Goal: Transaction & Acquisition: Subscribe to service/newsletter

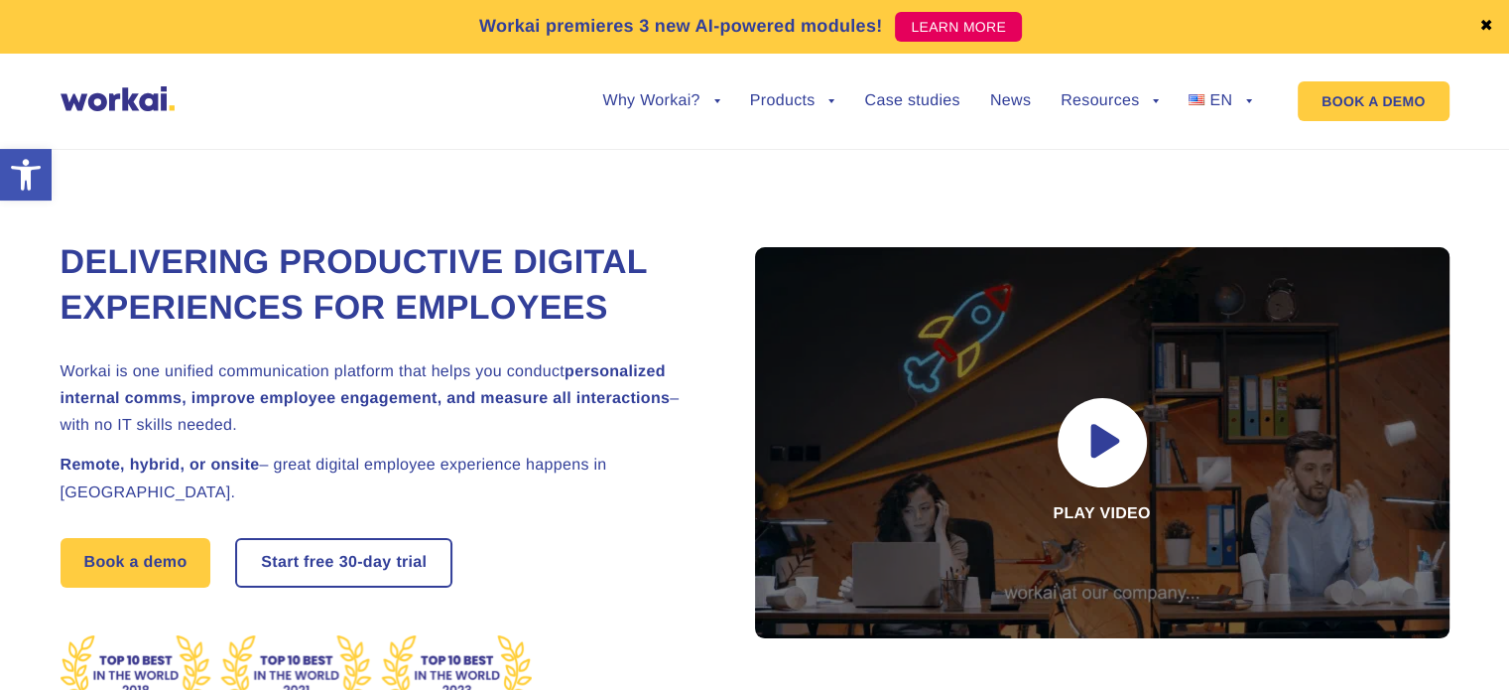
click at [1485, 27] on link "✖" at bounding box center [1486, 27] width 14 height 16
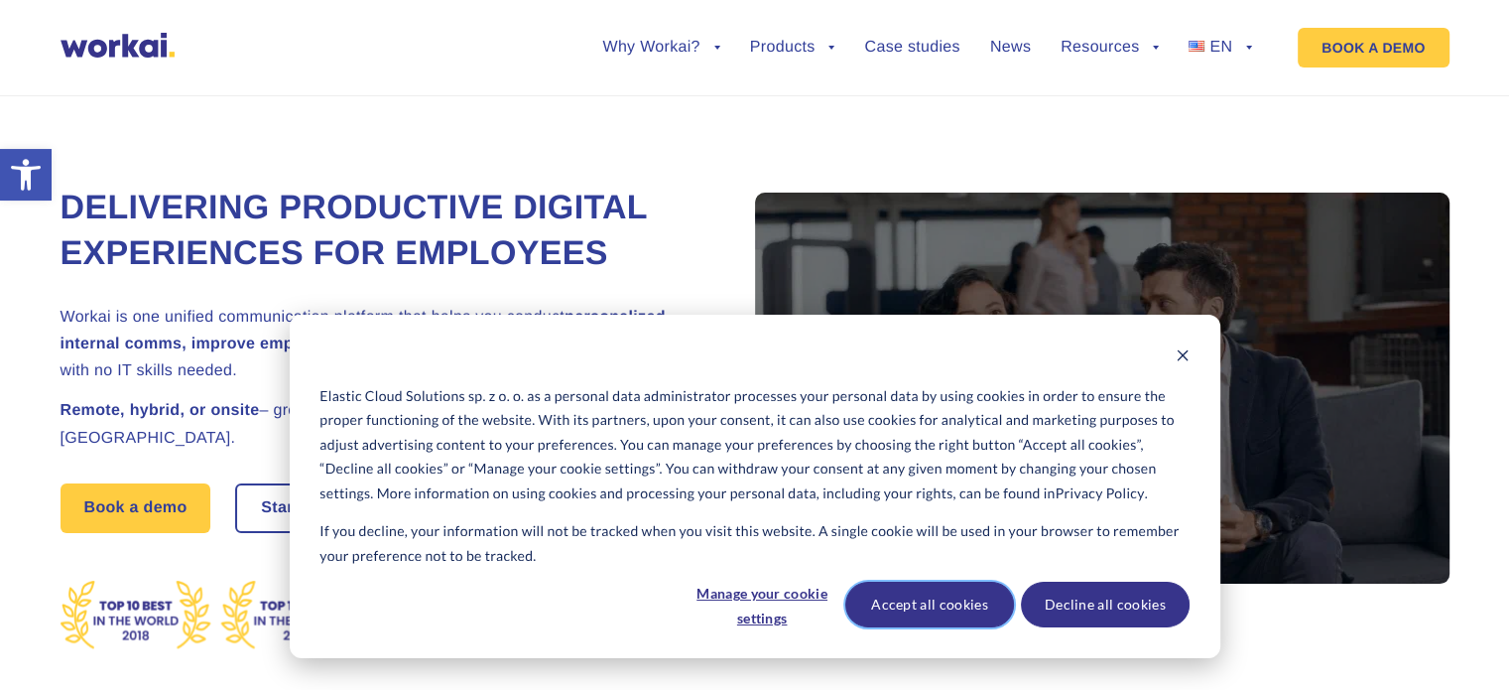
click at [956, 603] on button "Accept all cookies" at bounding box center [929, 604] width 169 height 46
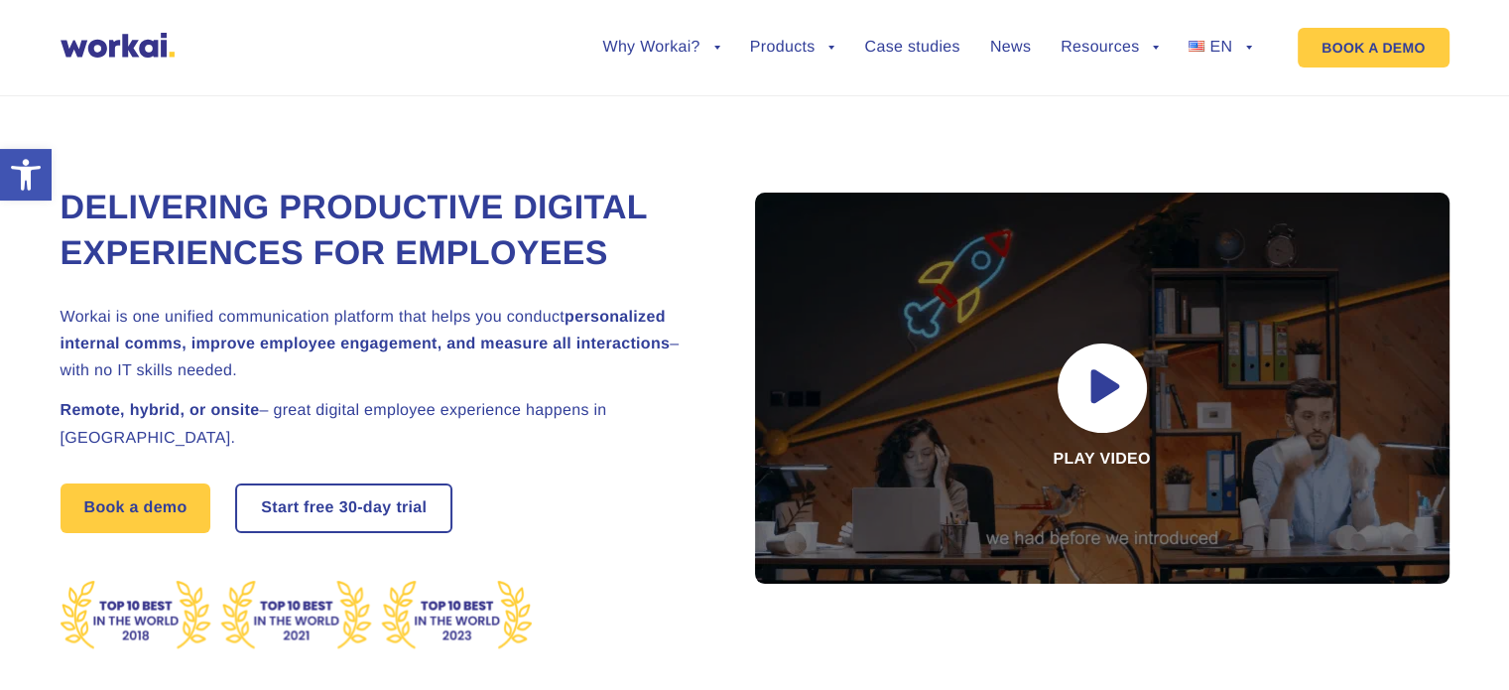
click at [608, 277] on h1 "Delivering Productive Digital Experiences for Employees" at bounding box center [383, 231] width 645 height 91
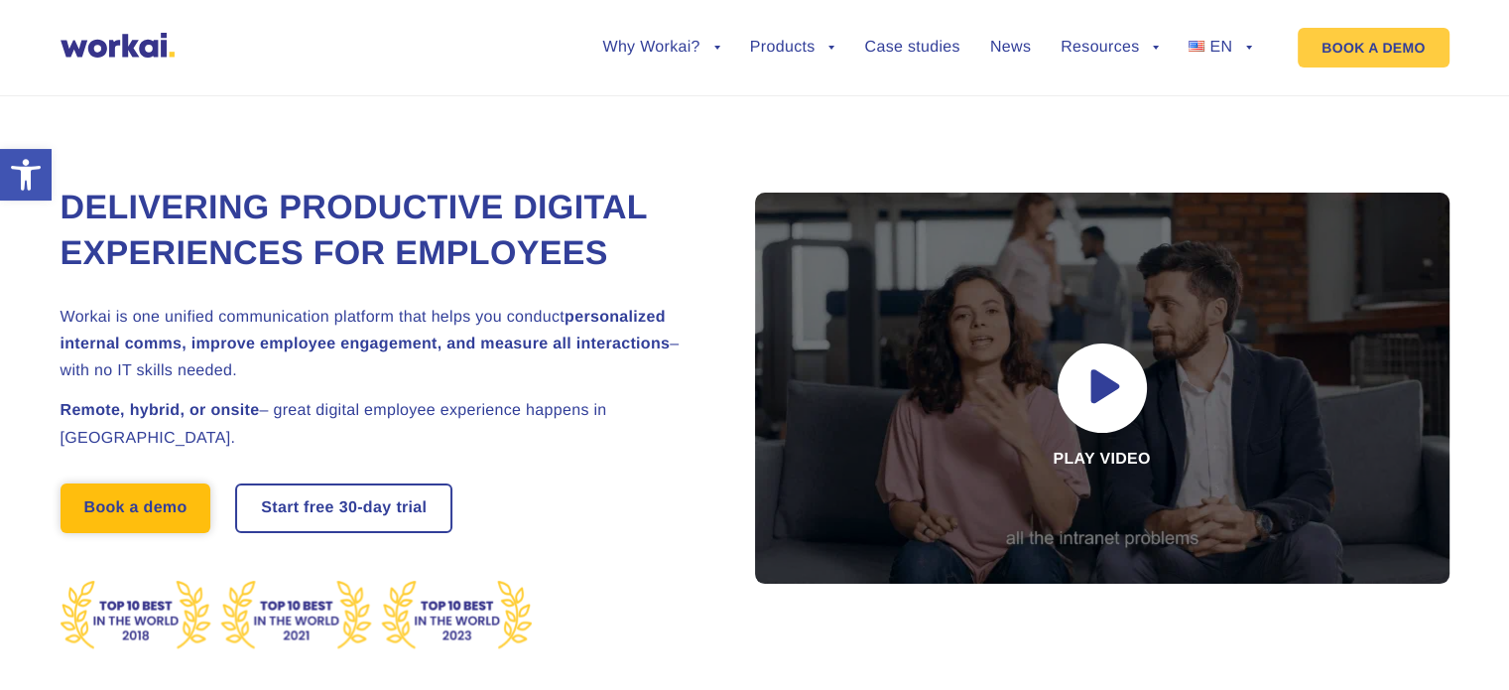
click at [140, 529] on link "Book a demo" at bounding box center [136, 508] width 151 height 50
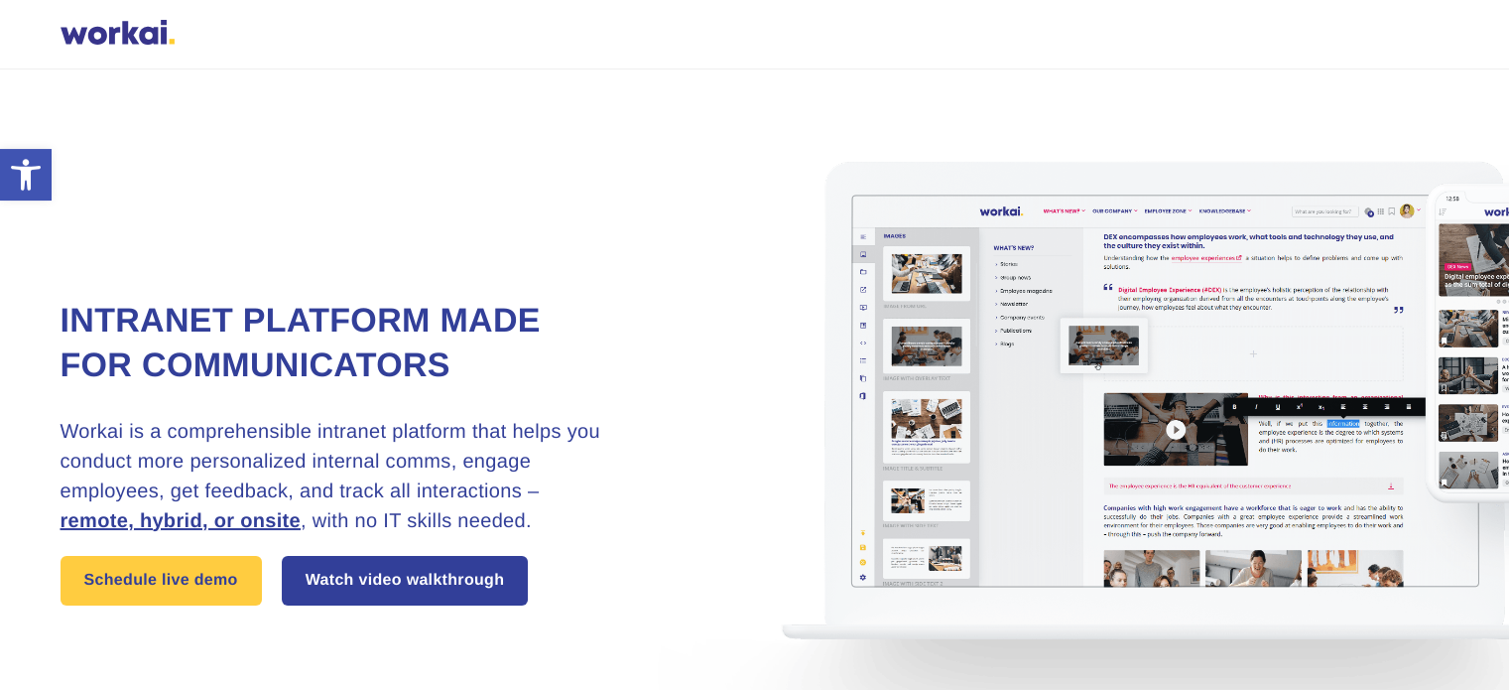
drag, startPoint x: 792, startPoint y: 102, endPoint x: 618, endPoint y: 333, distance: 289.1
click at [619, 333] on div "Intranet platform made for communicators Workai is a comprehensible intranet pl…" at bounding box center [373, 452] width 625 height 307
click at [218, 580] on link "Schedule live demo" at bounding box center [161, 581] width 201 height 50
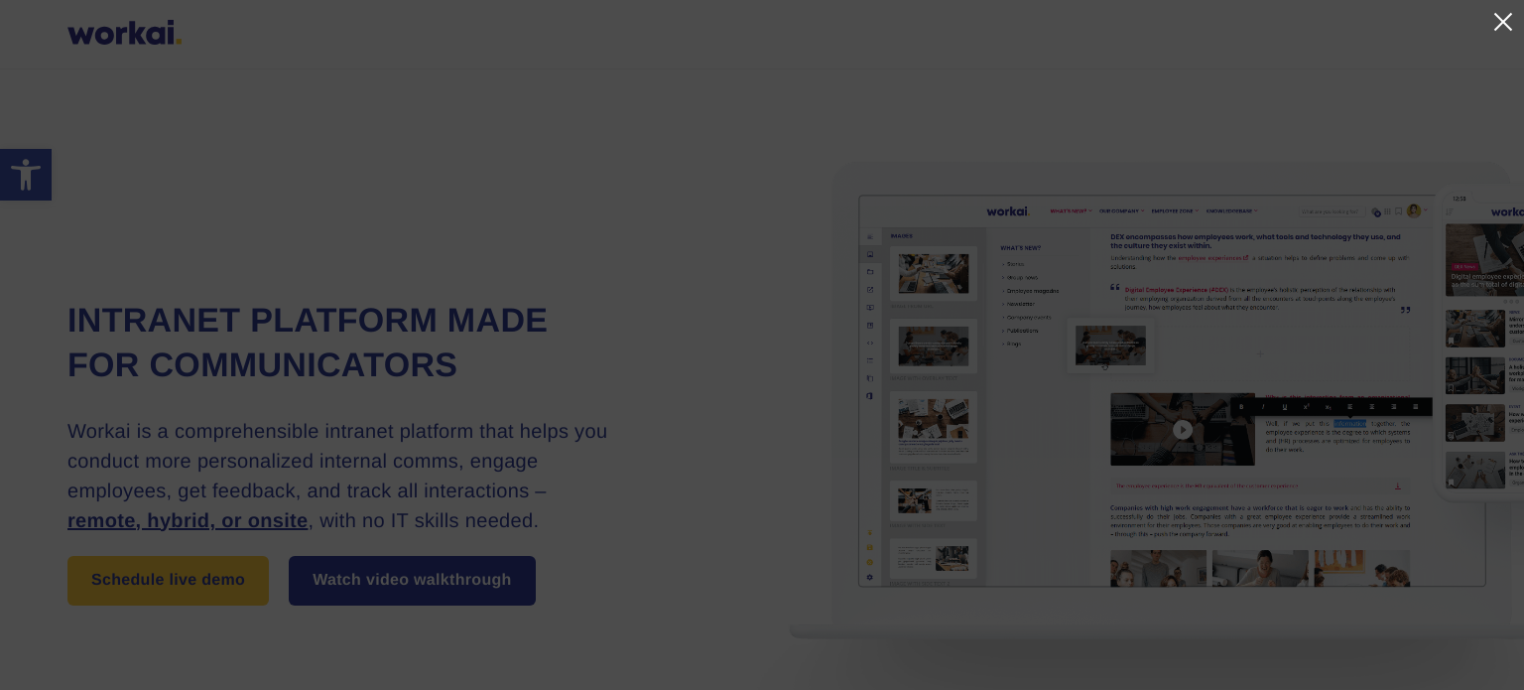
click at [1504, 25] on link at bounding box center [1502, 22] width 24 height 24
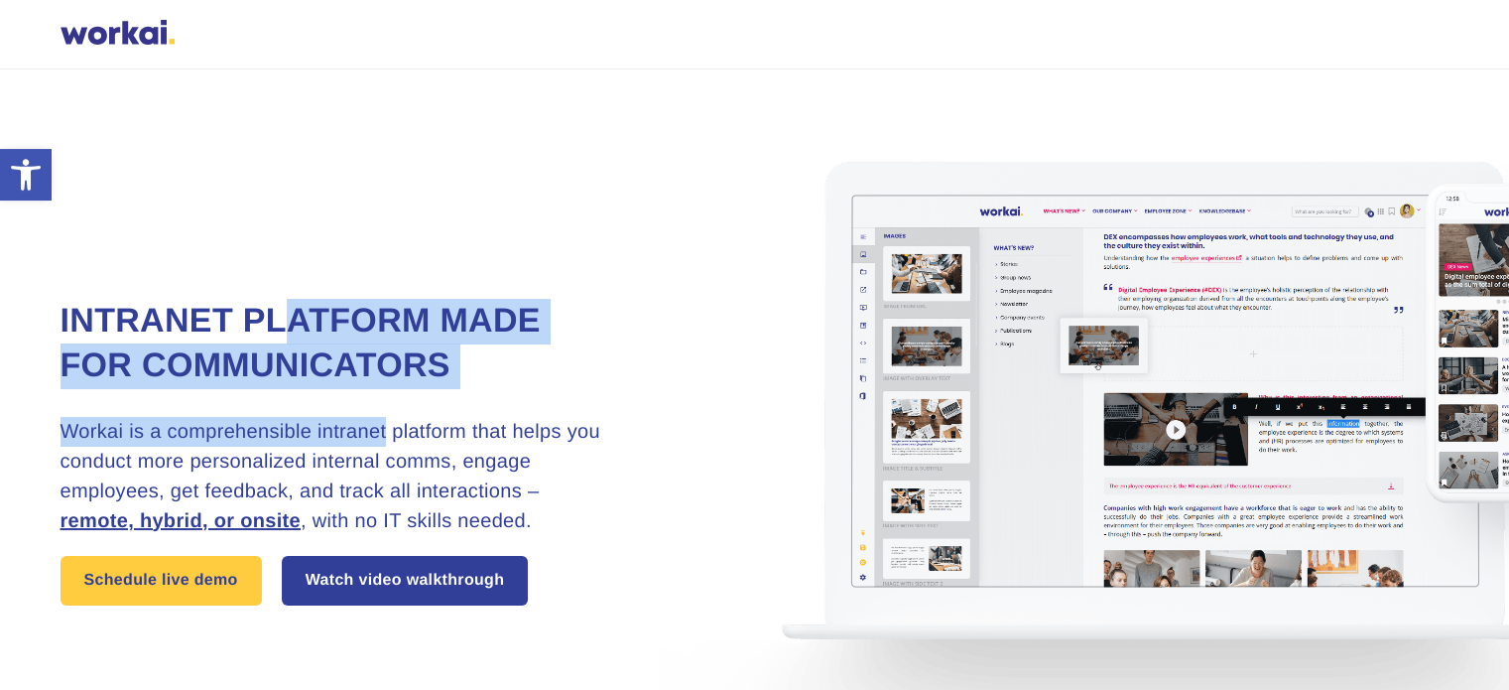
drag, startPoint x: 320, startPoint y: 324, endPoint x: 421, endPoint y: 444, distance: 156.3
click at [384, 414] on div "Intranet platform made for communicators Workai is a comprehensible intranet pl…" at bounding box center [373, 452] width 625 height 307
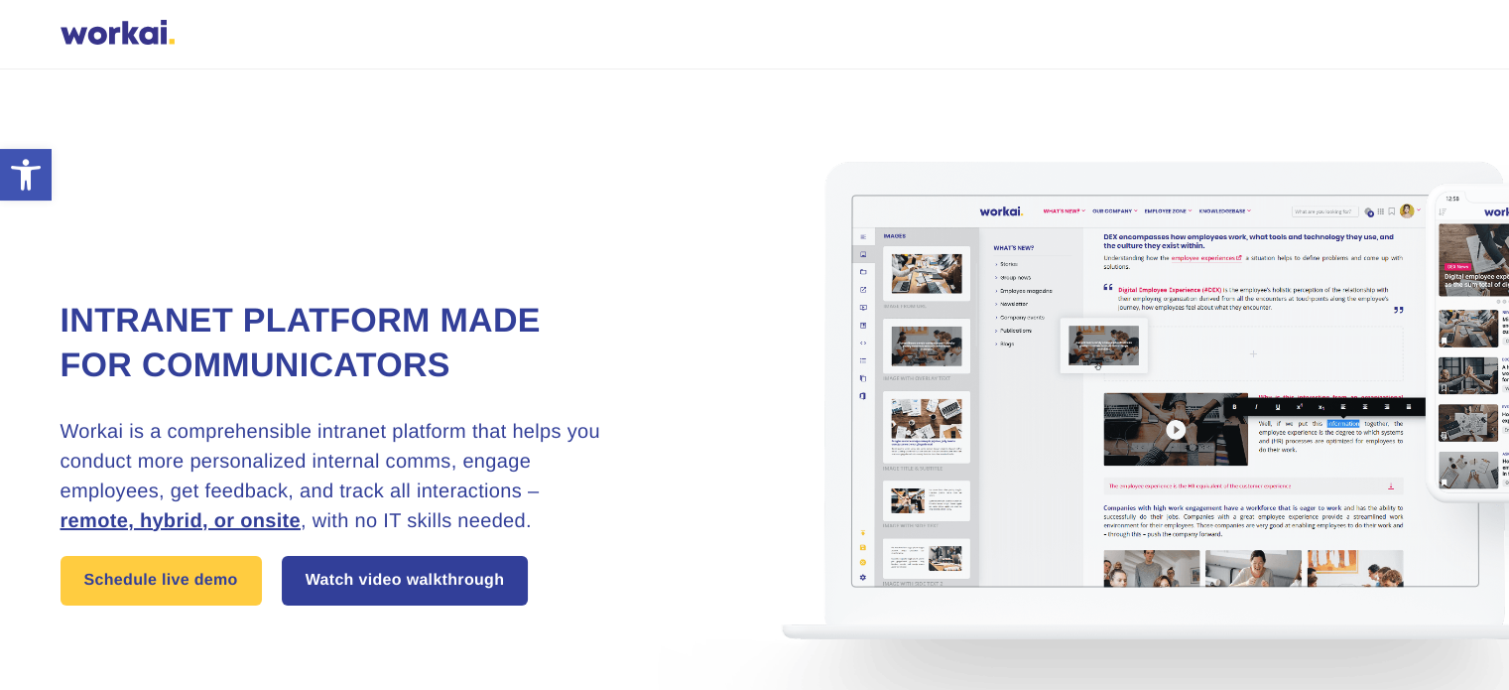
click at [435, 454] on h3 "Workai is a comprehensible intranet platform that helps you conduct more person…" at bounding box center [334, 476] width 546 height 119
click at [127, 38] on div at bounding box center [118, 35] width 114 height 30
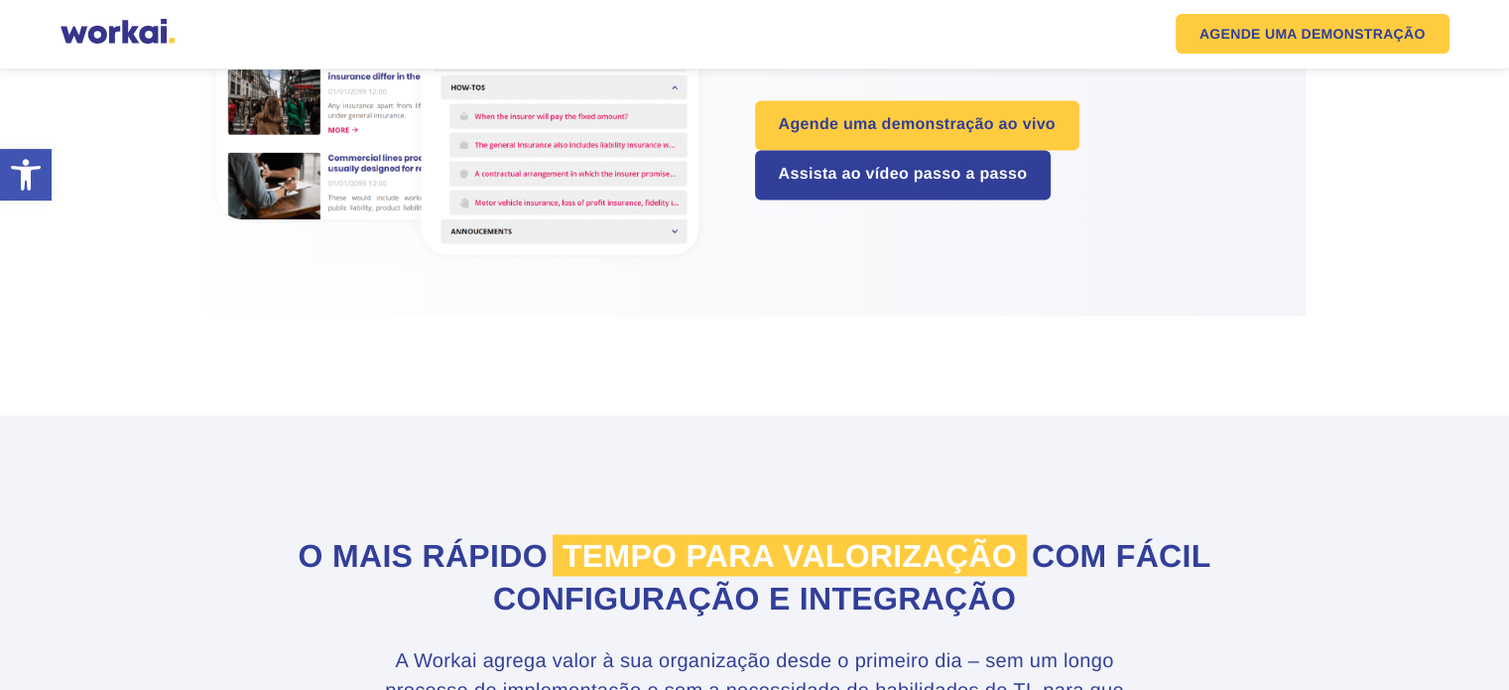
scroll to position [3073, 0]
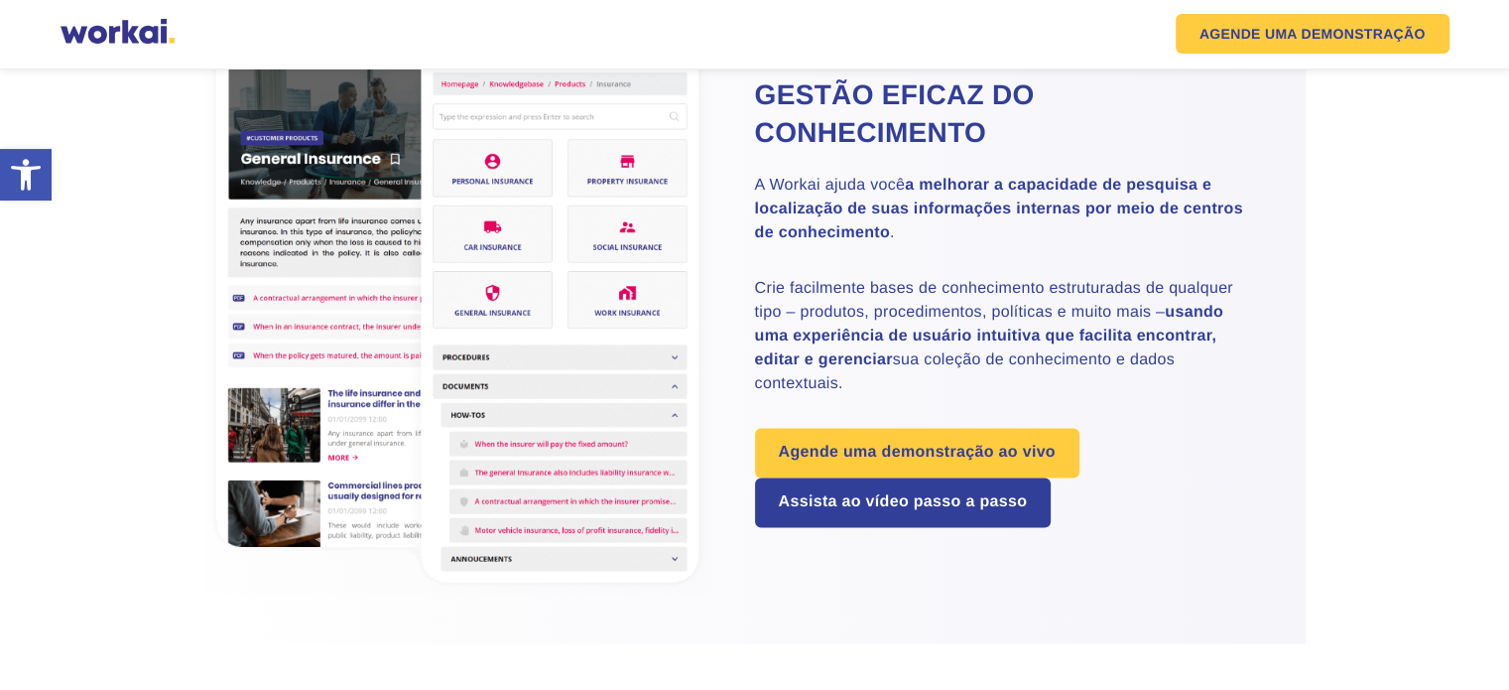
click at [143, 31] on div at bounding box center [118, 34] width 114 height 30
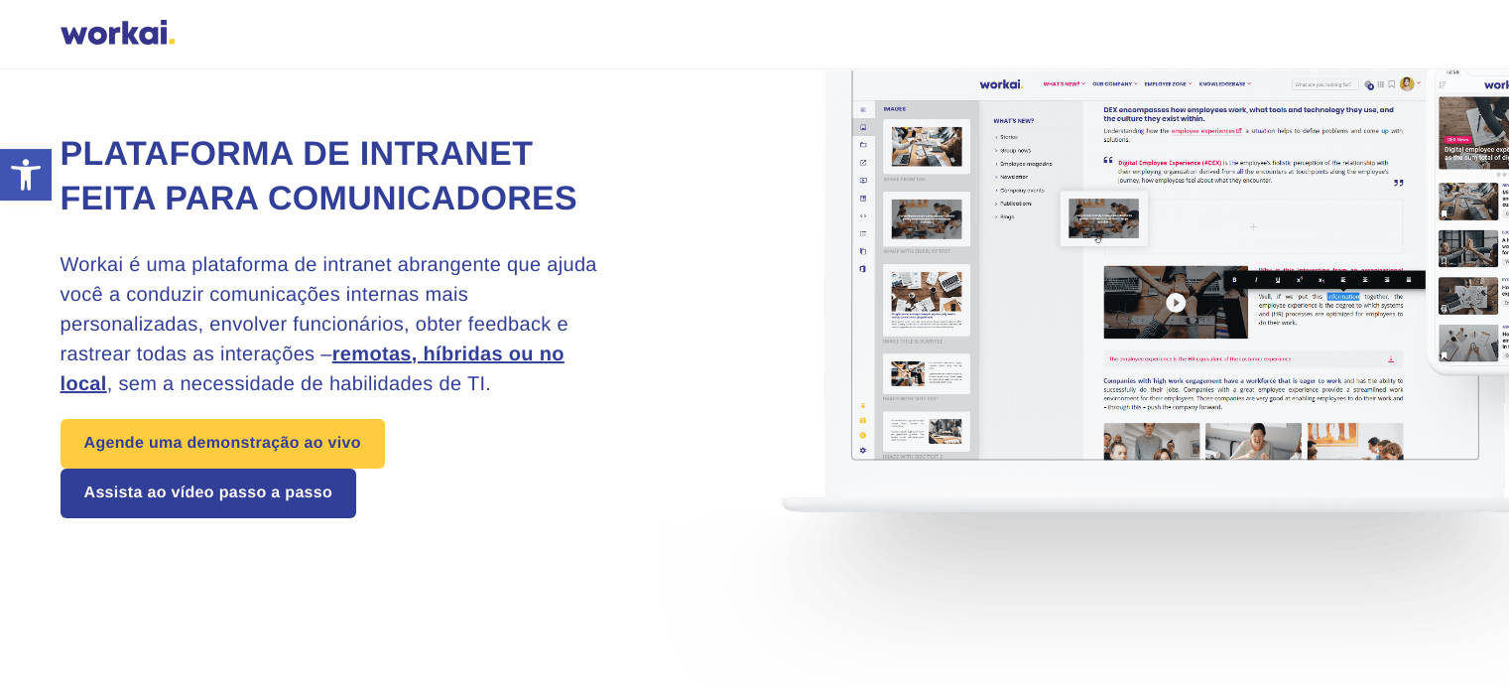
scroll to position [0, 0]
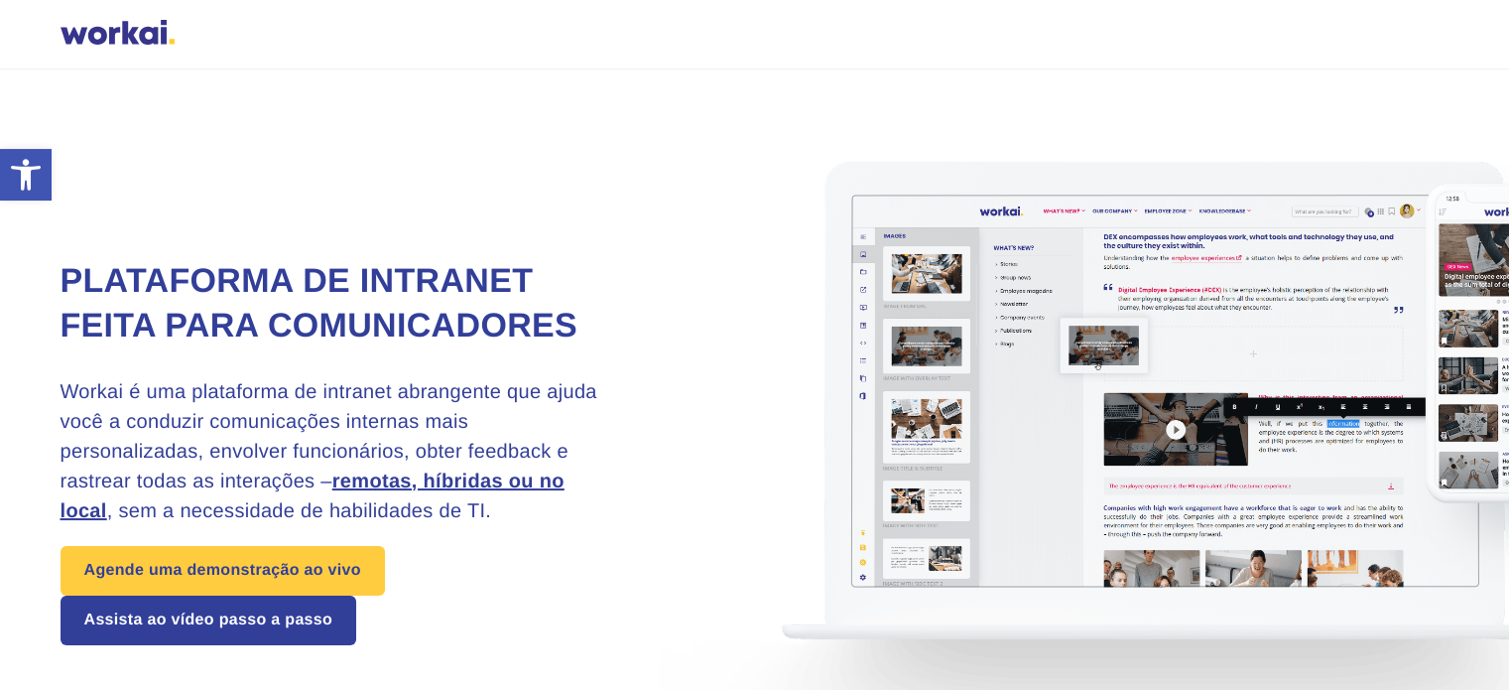
click at [117, 307] on font "Plataforma de intranet feita para comunicadores" at bounding box center [319, 303] width 517 height 83
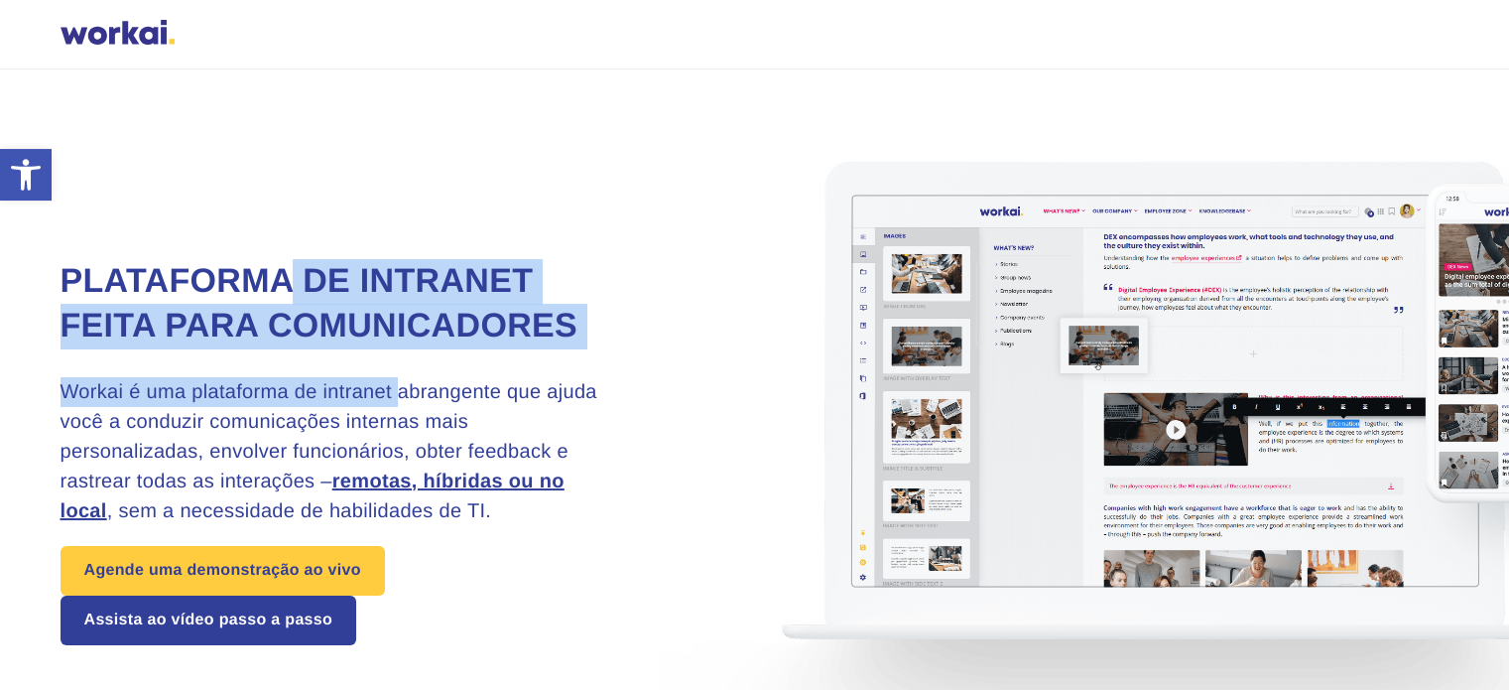
drag, startPoint x: 332, startPoint y: 274, endPoint x: 441, endPoint y: 404, distance: 169.1
click at [397, 374] on div "Plataforma de intranet feita para comunicadores Workai é uma plataforma de intr…" at bounding box center [373, 452] width 625 height 386
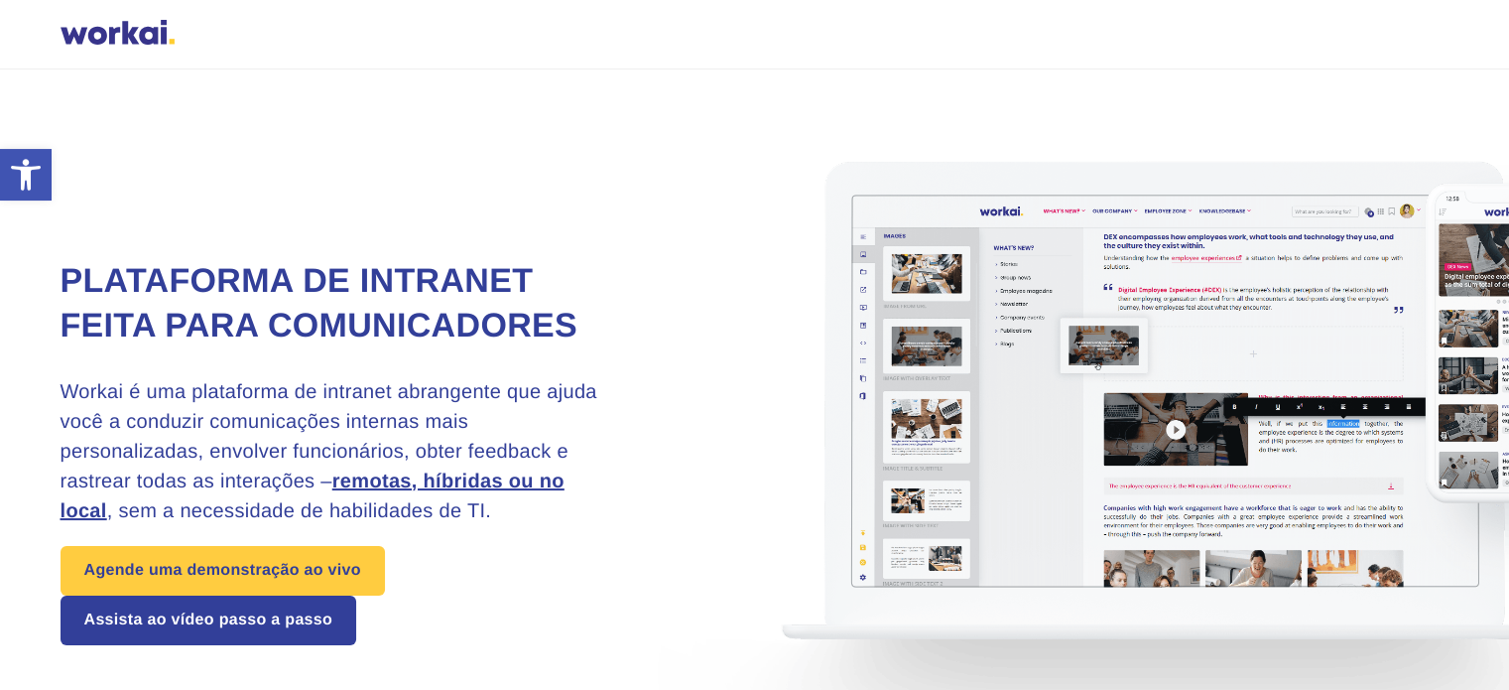
click at [522, 447] on h3 "Workai é uma plataforma de intranet abrangente que ajuda você a conduzir comuni…" at bounding box center [334, 451] width 546 height 149
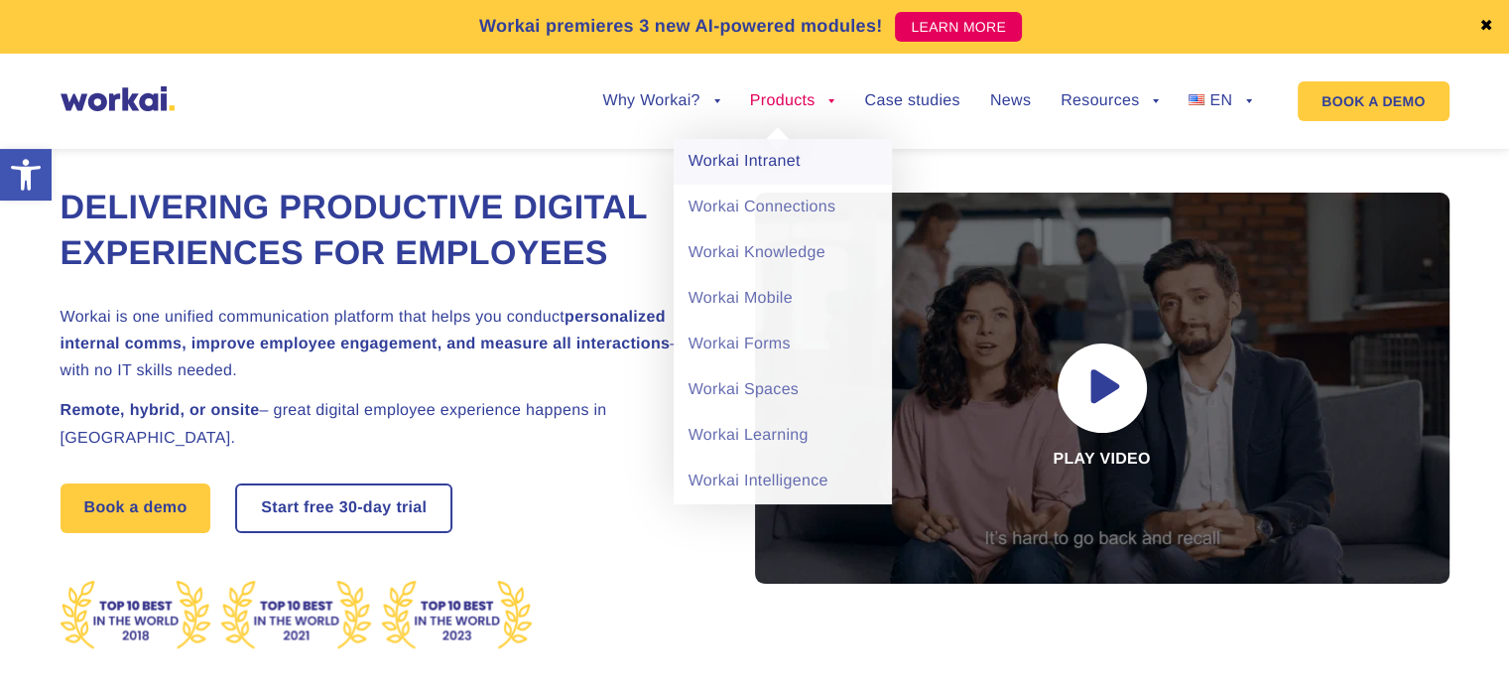
click at [760, 150] on link "Workai Intranet" at bounding box center [783, 162] width 218 height 46
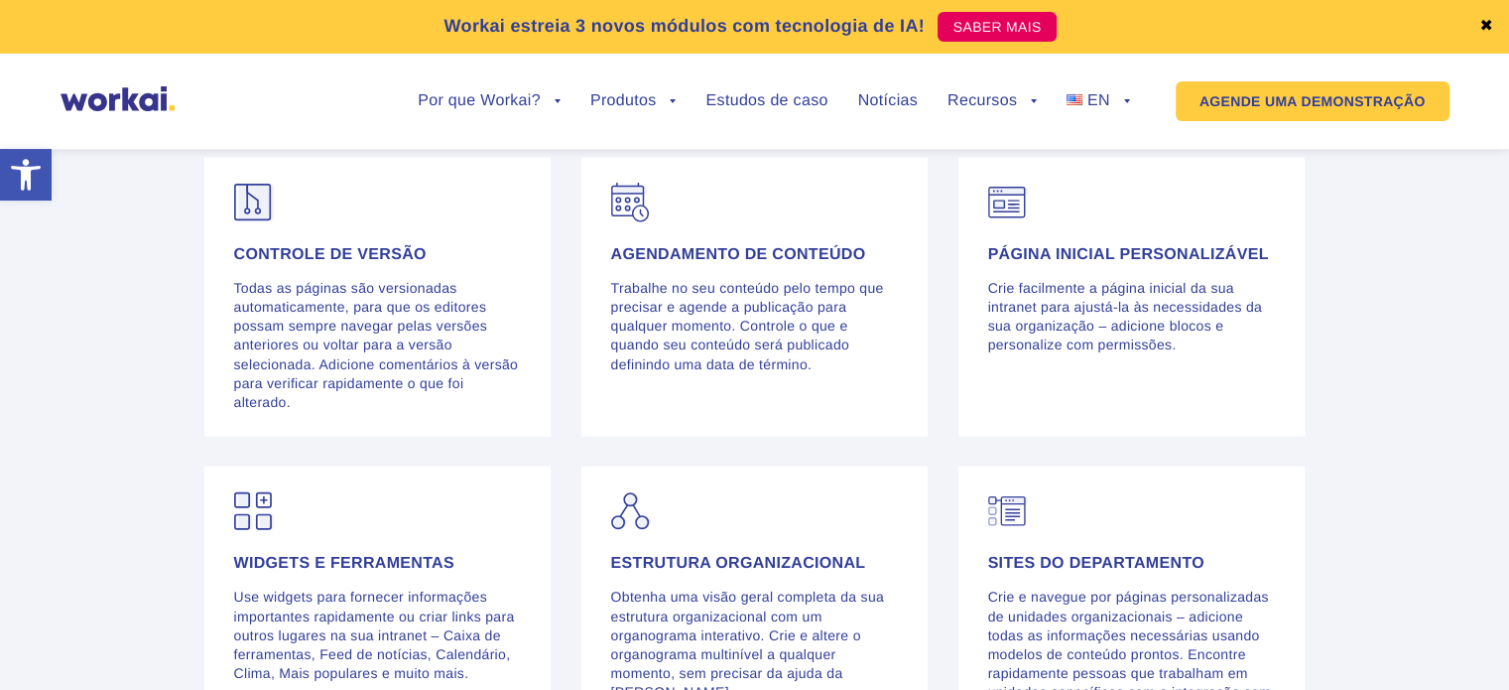
scroll to position [4763, 0]
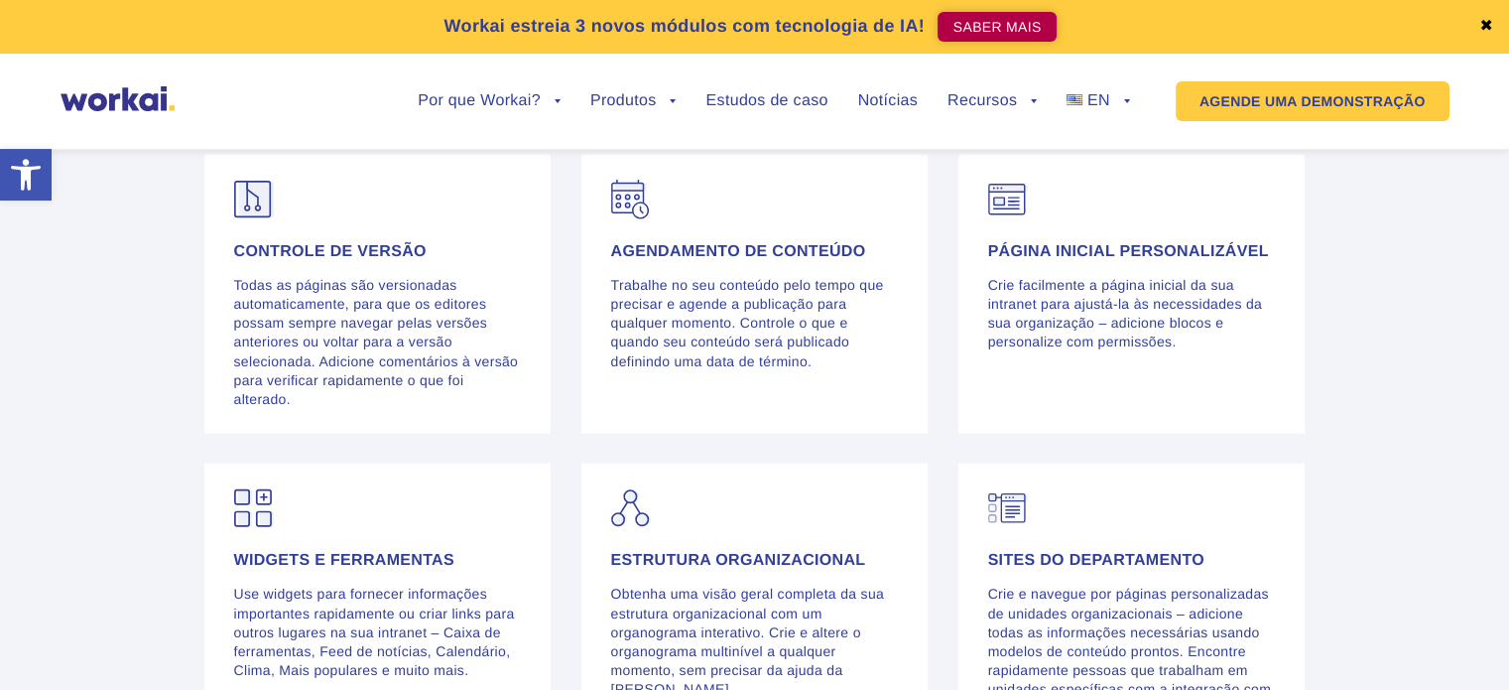
click at [1005, 27] on font "SABER MAIS" at bounding box center [998, 27] width 88 height 16
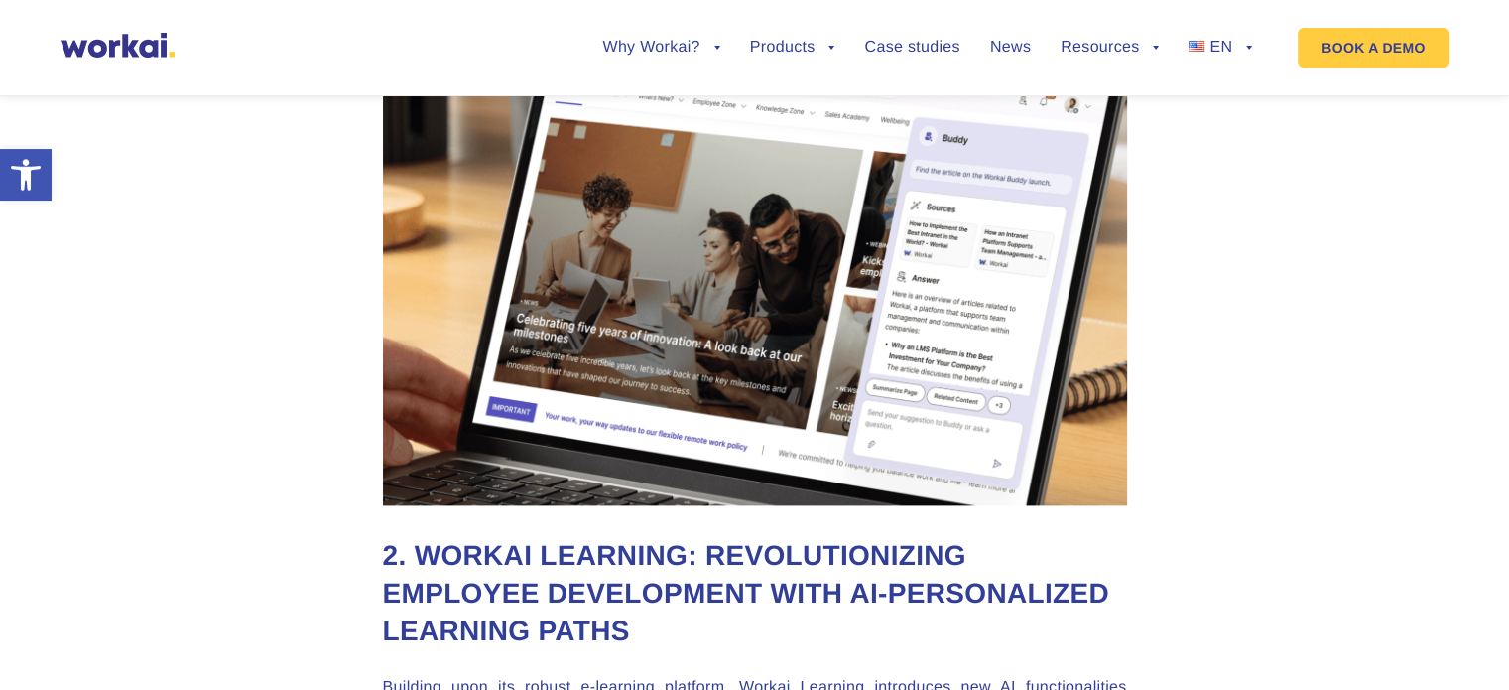
scroll to position [2589, 0]
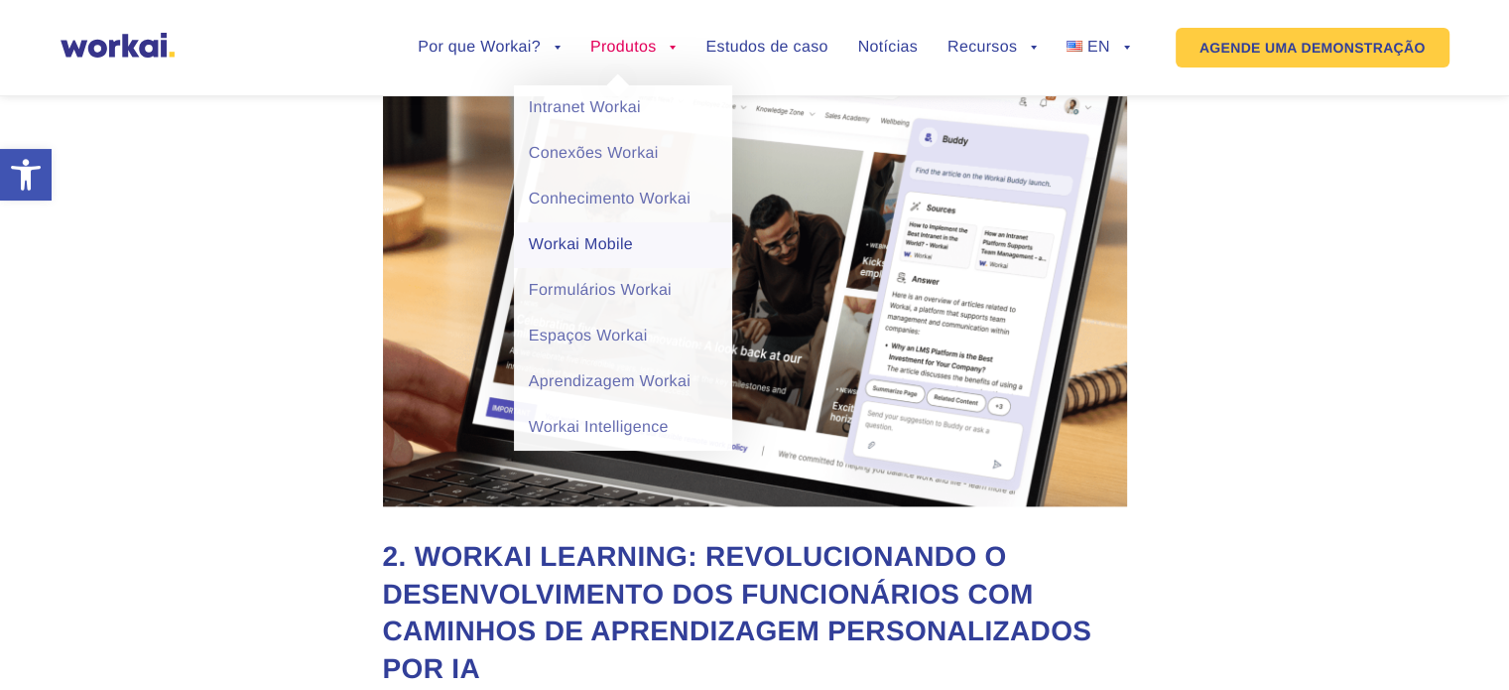
click at [598, 249] on font "Workai Mobile" at bounding box center [581, 244] width 104 height 17
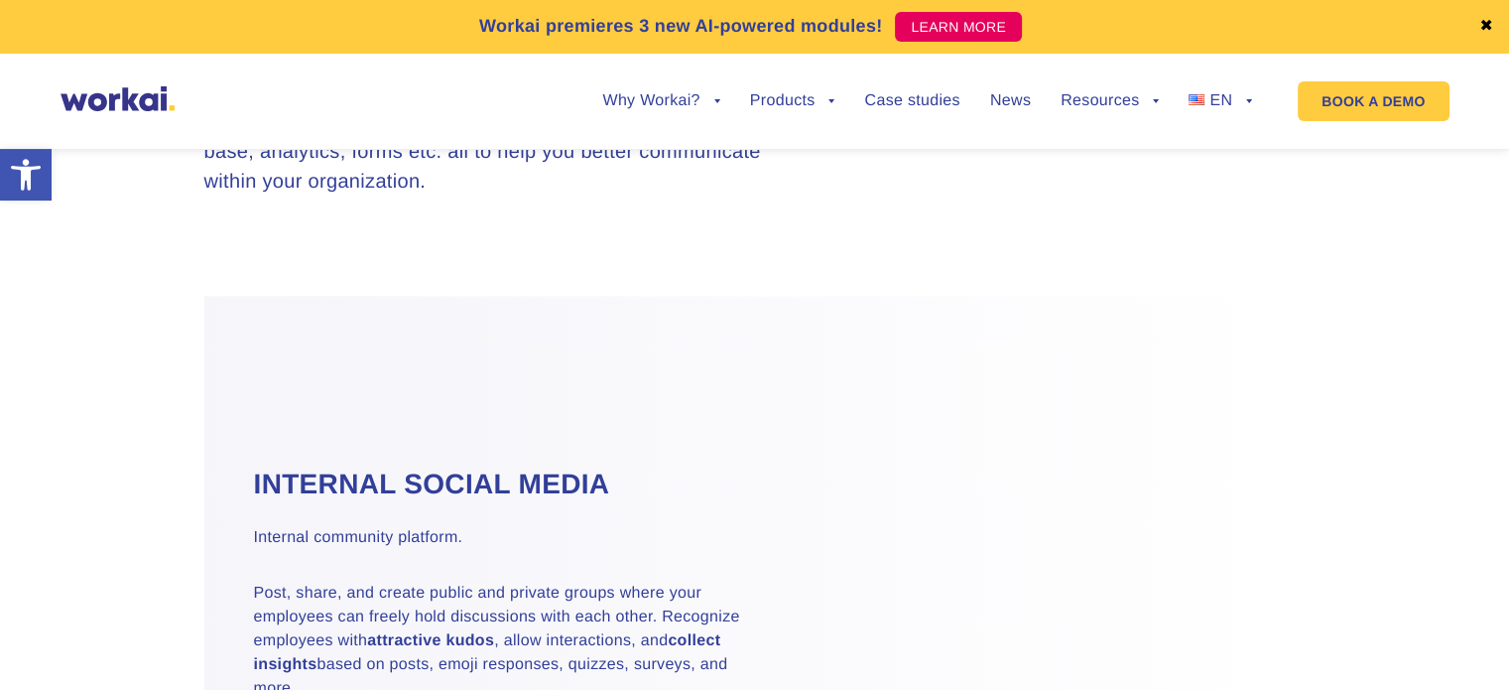
scroll to position [2183, 0]
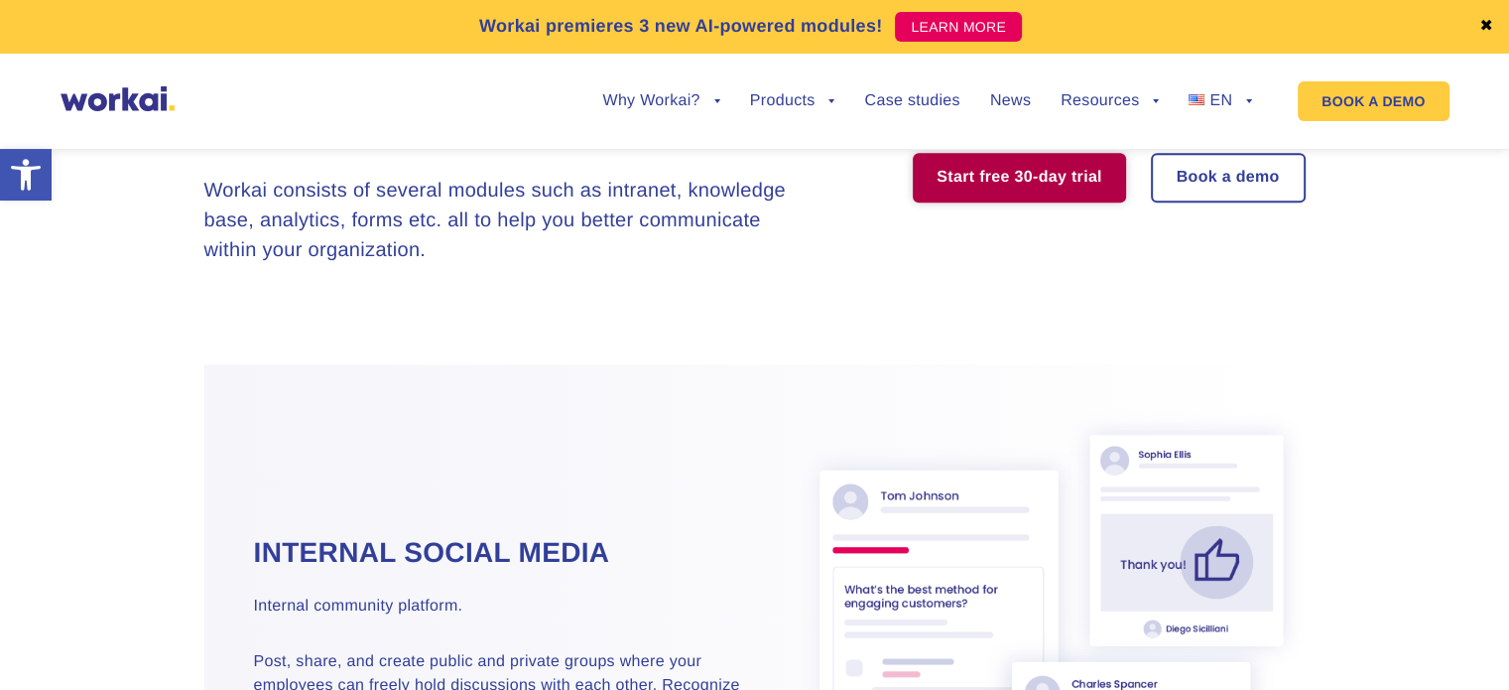
click at [962, 167] on link "Start free 30-day trial" at bounding box center [1019, 178] width 213 height 50
click at [1007, 163] on link "Start free 30-day trial" at bounding box center [1019, 178] width 213 height 50
